Goal: Information Seeking & Learning: Learn about a topic

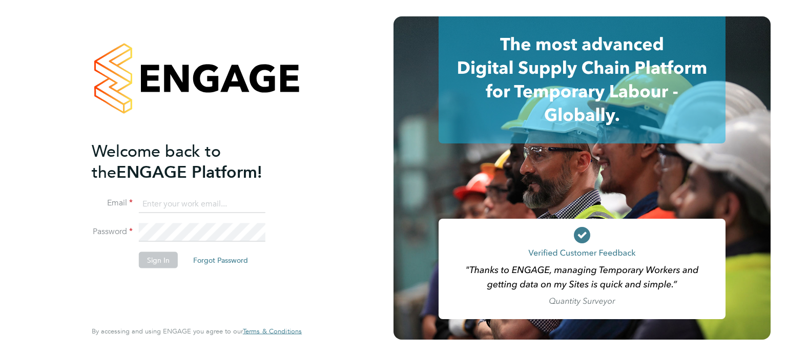
type input "danhayward@itsconstruction.co.uk"
click at [145, 264] on button "Sign In" at bounding box center [158, 259] width 39 height 16
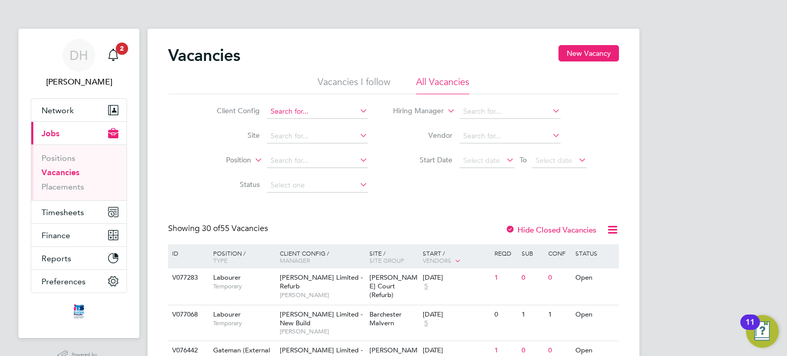
click at [296, 115] on input at bounding box center [317, 111] width 101 height 14
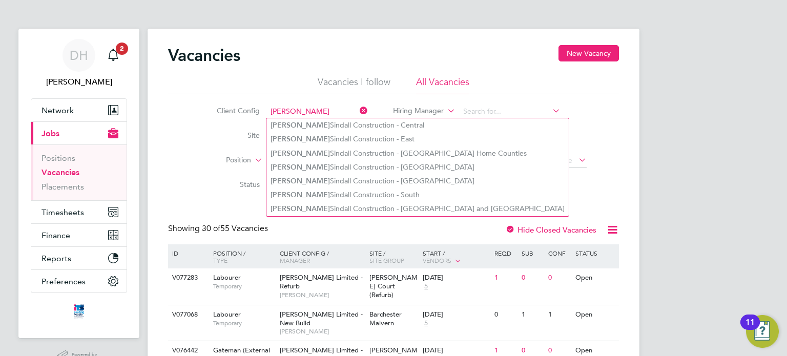
click at [299, 121] on li "[PERSON_NAME] Construction - Central" at bounding box center [417, 125] width 302 height 14
type input "[PERSON_NAME] Construction - Central"
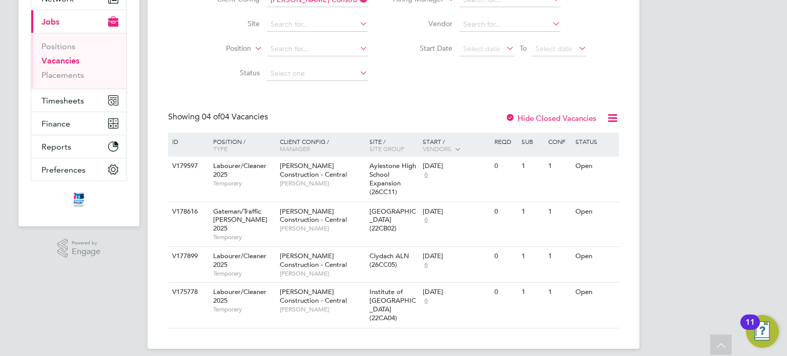
scroll to position [60, 0]
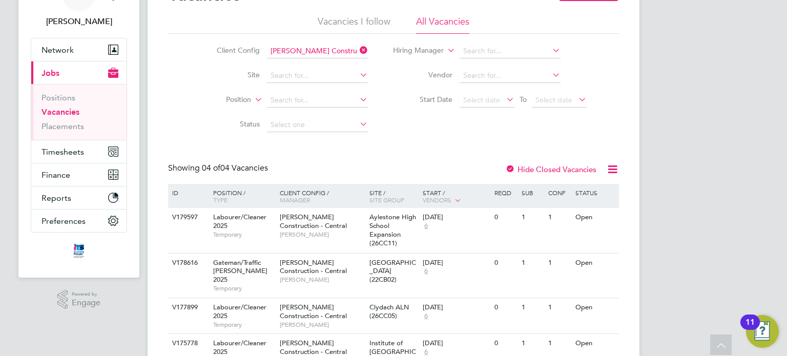
click at [357, 50] on icon at bounding box center [357, 50] width 0 height 14
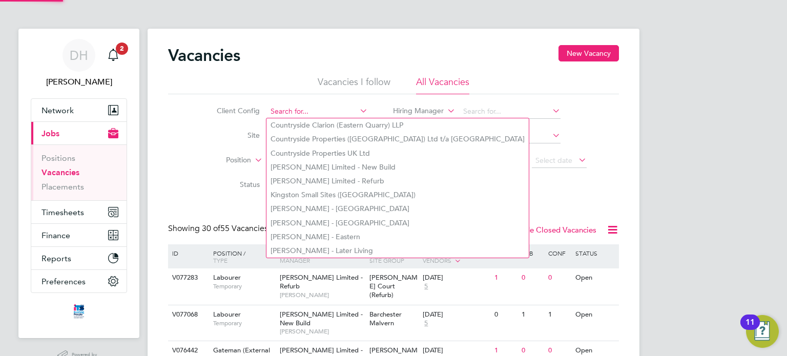
click at [333, 114] on input at bounding box center [317, 111] width 101 height 14
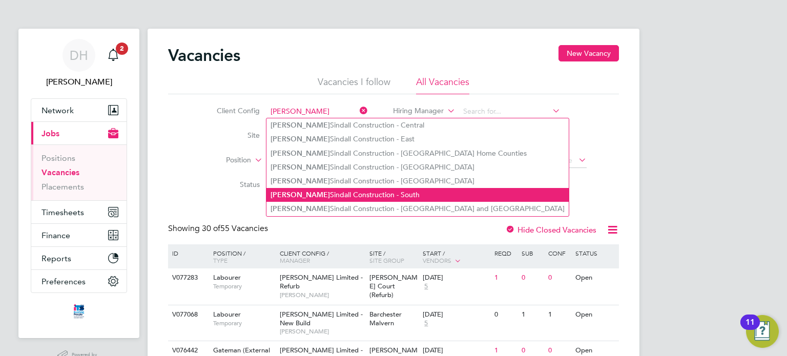
click at [351, 188] on li "[PERSON_NAME] Construction - South" at bounding box center [417, 195] width 302 height 14
type input "[PERSON_NAME] Construction - South"
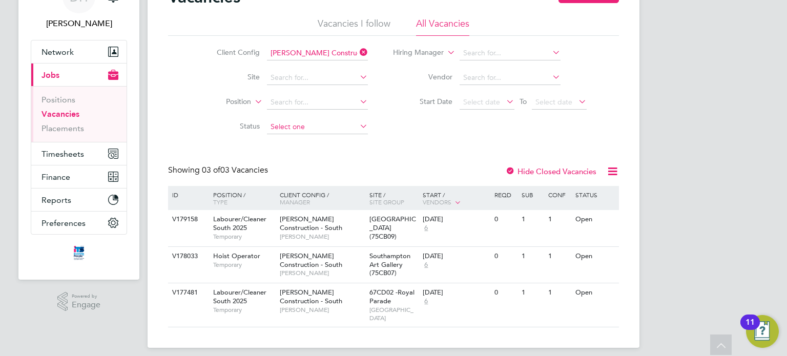
scroll to position [7, 0]
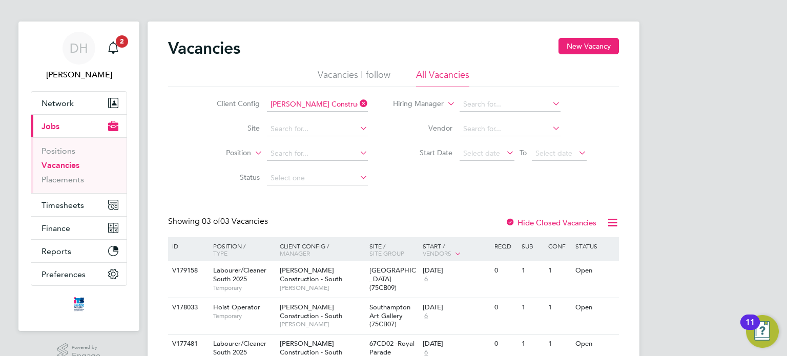
click at [357, 104] on icon at bounding box center [357, 103] width 0 height 14
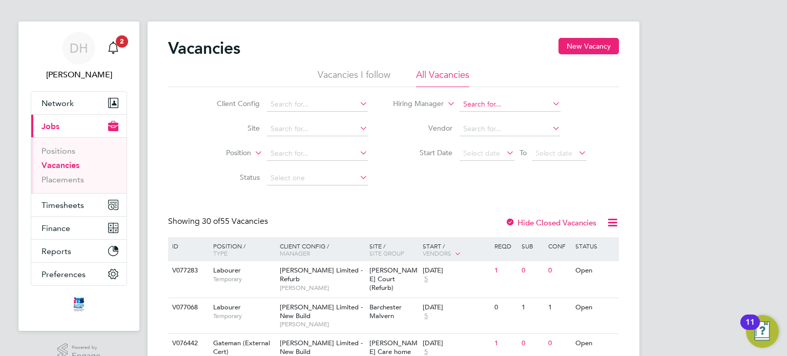
click at [473, 107] on input at bounding box center [509, 104] width 101 height 14
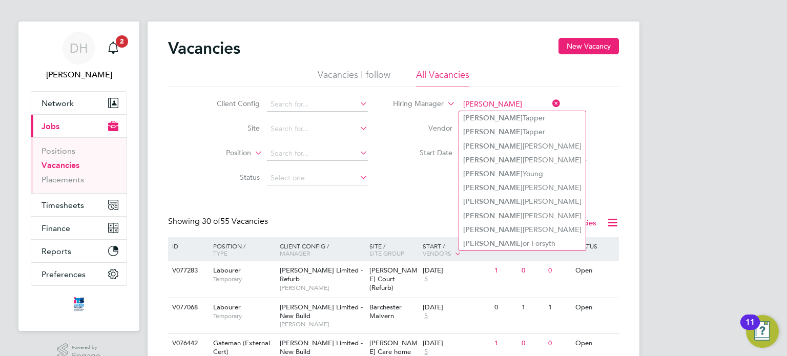
type input "[PERSON_NAME]"
click at [384, 149] on li "Start Date Select date To Select date" at bounding box center [490, 153] width 219 height 25
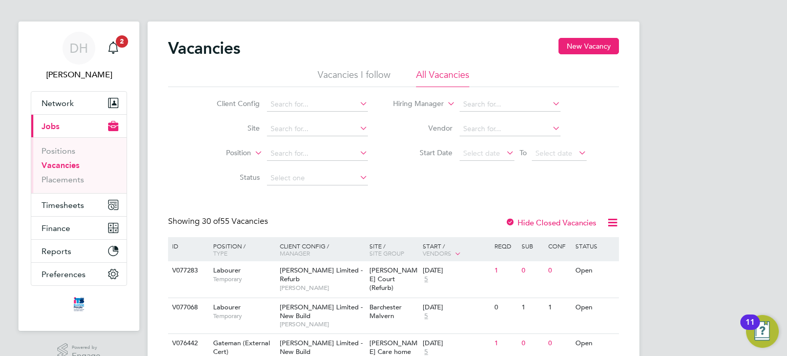
click at [356, 118] on li "Site" at bounding box center [284, 129] width 193 height 25
click at [357, 104] on icon at bounding box center [357, 103] width 0 height 14
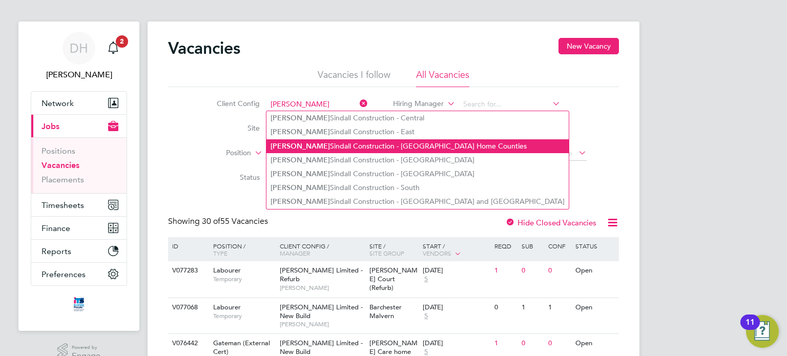
click at [387, 141] on li "[PERSON_NAME] Construction - [GEOGRAPHIC_DATA] Home Counties" at bounding box center [417, 146] width 302 height 14
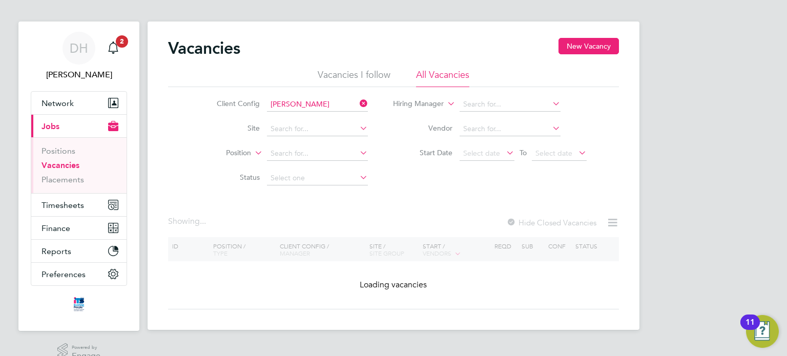
type input "[PERSON_NAME] Construction - [GEOGRAPHIC_DATA] Home Counties"
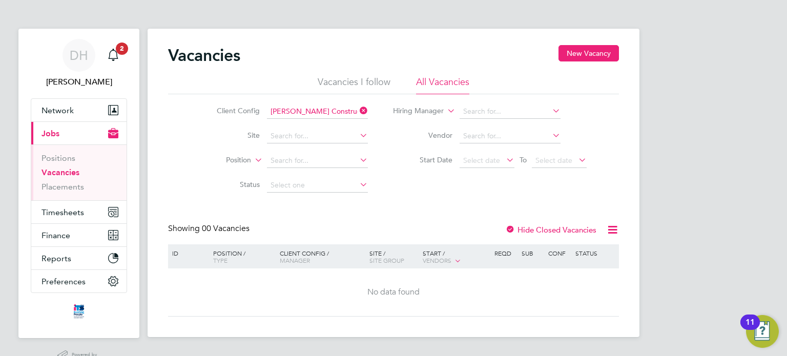
click at [357, 110] on icon at bounding box center [357, 110] width 0 height 14
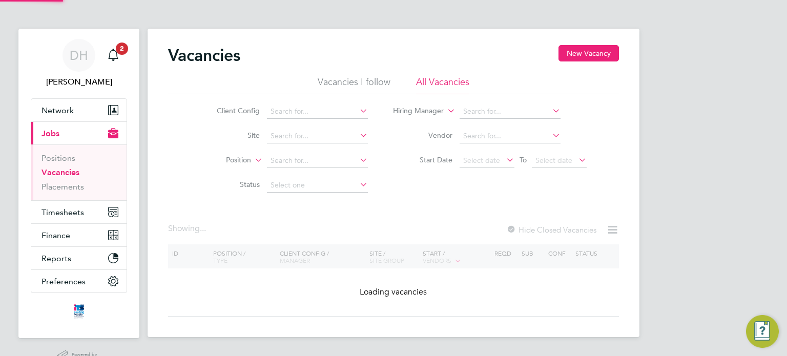
click at [357, 110] on icon at bounding box center [357, 110] width 0 height 14
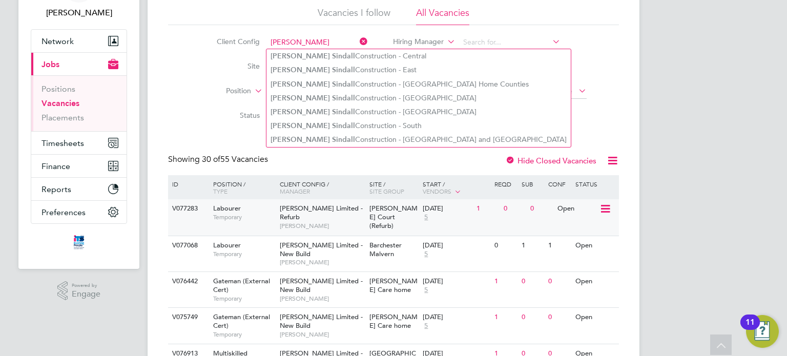
scroll to position [51, 0]
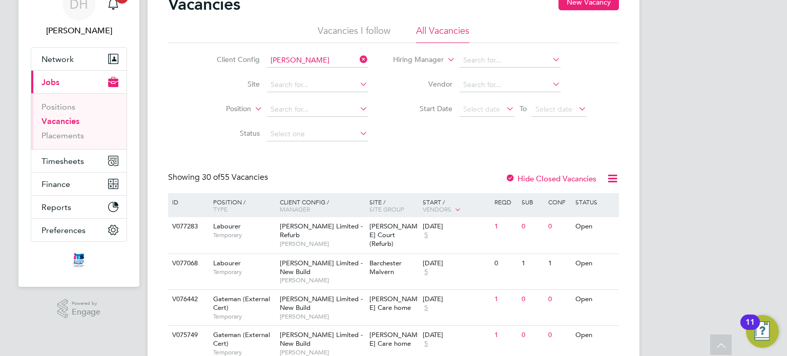
click at [369, 143] on li "[PERSON_NAME] Construction - South" at bounding box center [418, 144] width 304 height 14
type input "[PERSON_NAME] Construction - South"
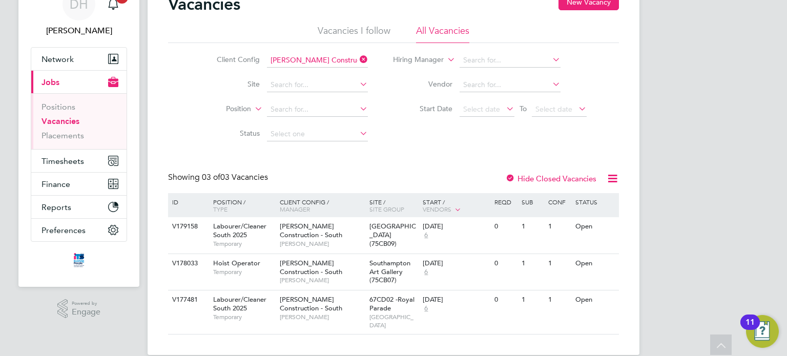
scroll to position [58, 0]
